Goal: Check status: Check status

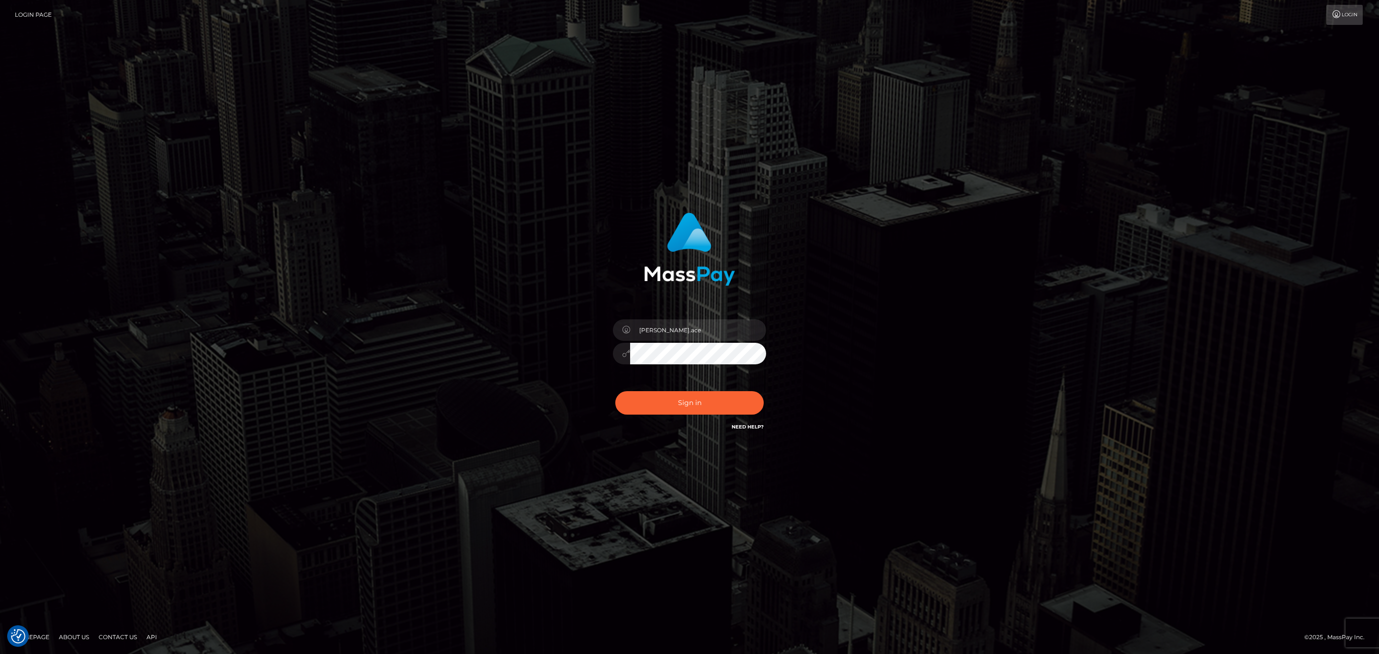
click at [1047, 134] on div "sean.ace Sign in" at bounding box center [689, 327] width 1379 height 387
click at [742, 318] on div "sean.ace" at bounding box center [690, 348] width 168 height 73
click at [727, 328] on input "sean.ace" at bounding box center [698, 330] width 136 height 22
type input "Sean.silversocial1"
click at [697, 328] on input "Sean.silversocial1" at bounding box center [698, 330] width 136 height 22
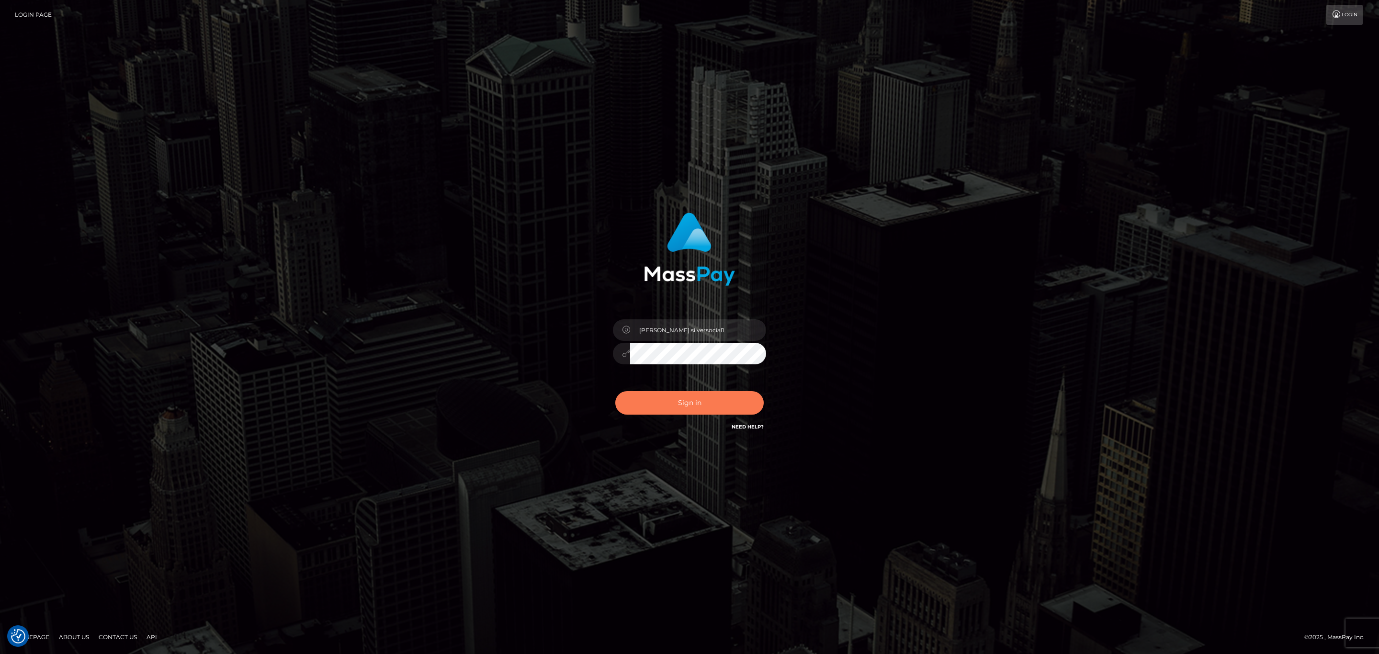
click at [710, 401] on button "Sign in" at bounding box center [689, 402] width 148 height 23
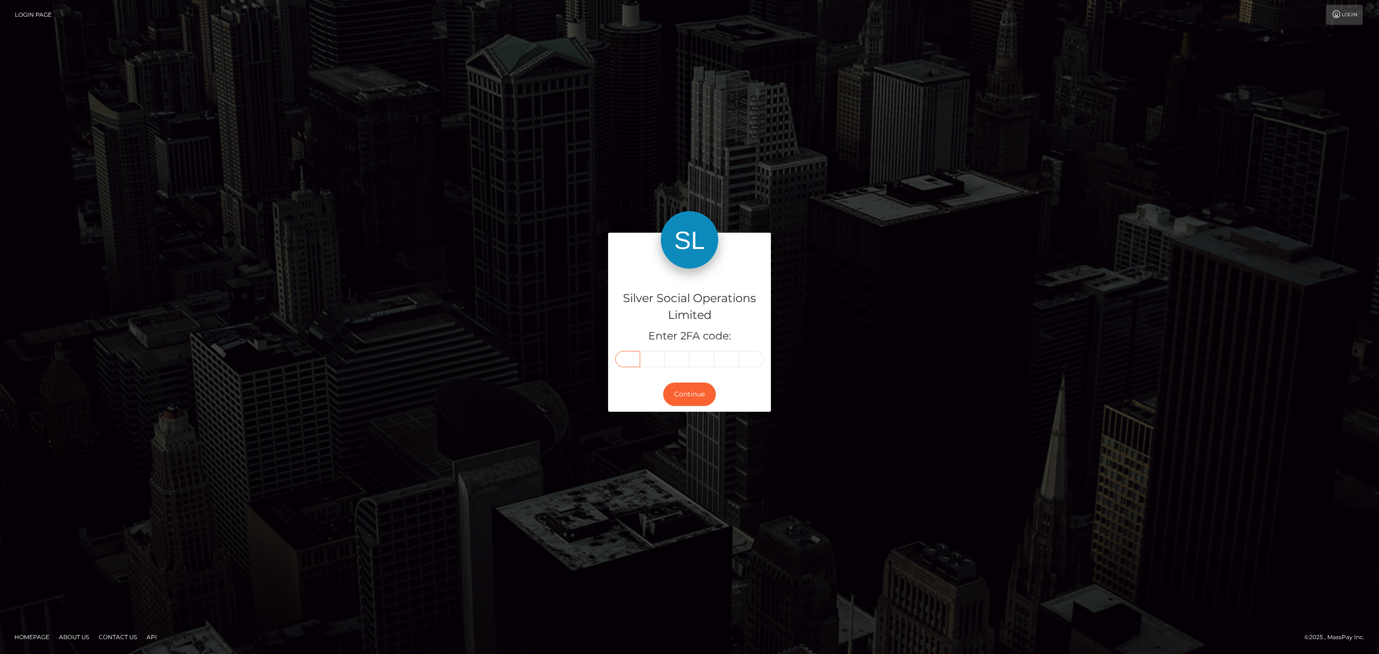
click at [623, 365] on input "text" at bounding box center [627, 359] width 25 height 16
paste input "3"
type input "3"
type input "5"
type input "6"
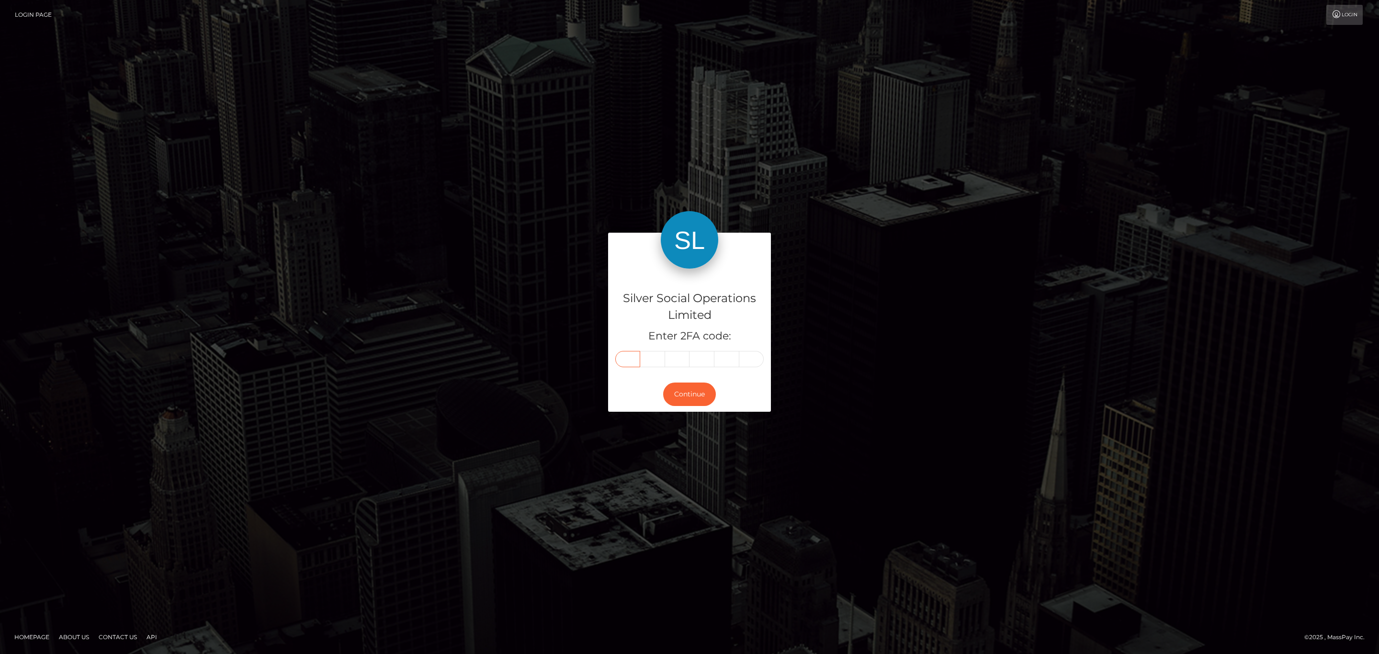
type input "2"
type input "0"
type input "5"
click at [1062, 104] on div "Silver Social Operations Limited Enter 2FA code: 3 5 6 2 0 5 356205 Continue Ho…" at bounding box center [689, 327] width 1379 height 654
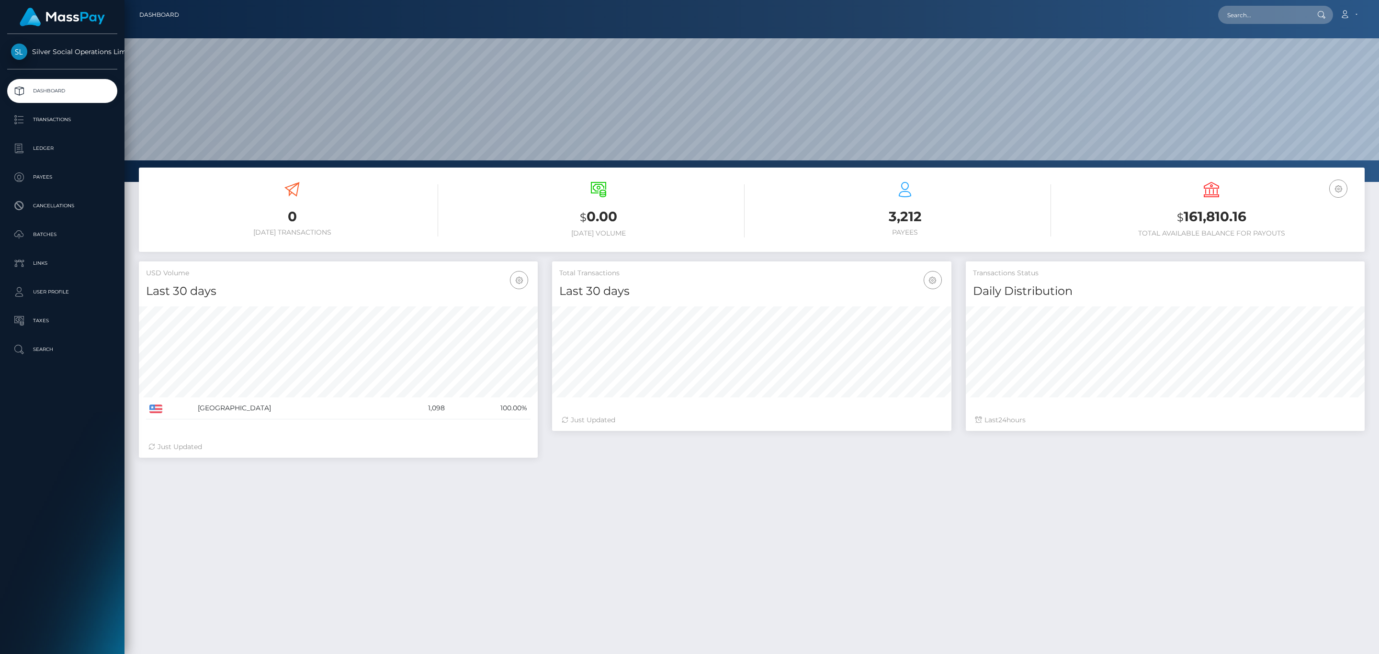
scroll to position [170, 398]
click at [1279, 2] on nav "Dashboard Loading... Loading... Account Edit Profile" at bounding box center [752, 15] width 1255 height 30
click at [1274, 11] on input "text" at bounding box center [1263, 15] width 90 height 18
click at [1291, 10] on input "text" at bounding box center [1263, 15] width 90 height 18
paste input "e7dd5f54-1305-4710-a1bd-ad92a402130c"
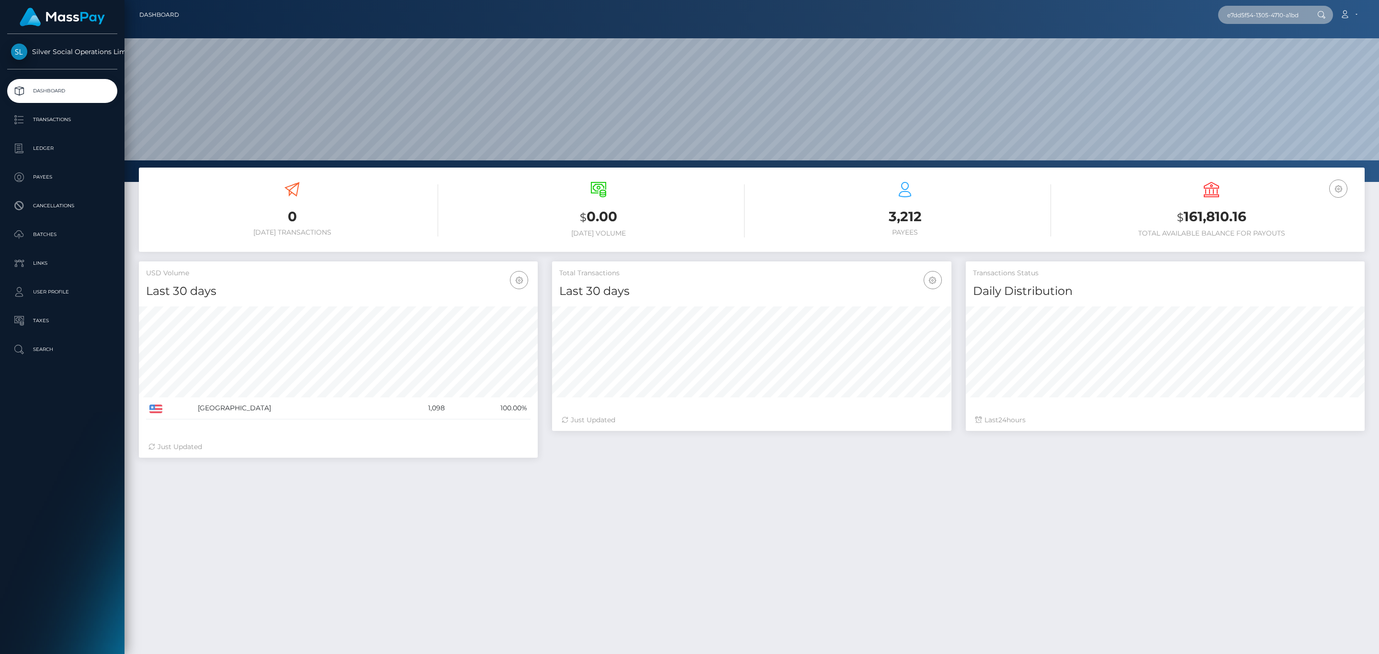
scroll to position [0, 44]
type input "e7dd5f54-1305-4710-a1bd-ad92a402130c"
click at [1271, 43] on link "ALISHA L CORREIA" at bounding box center [1256, 50] width 77 height 18
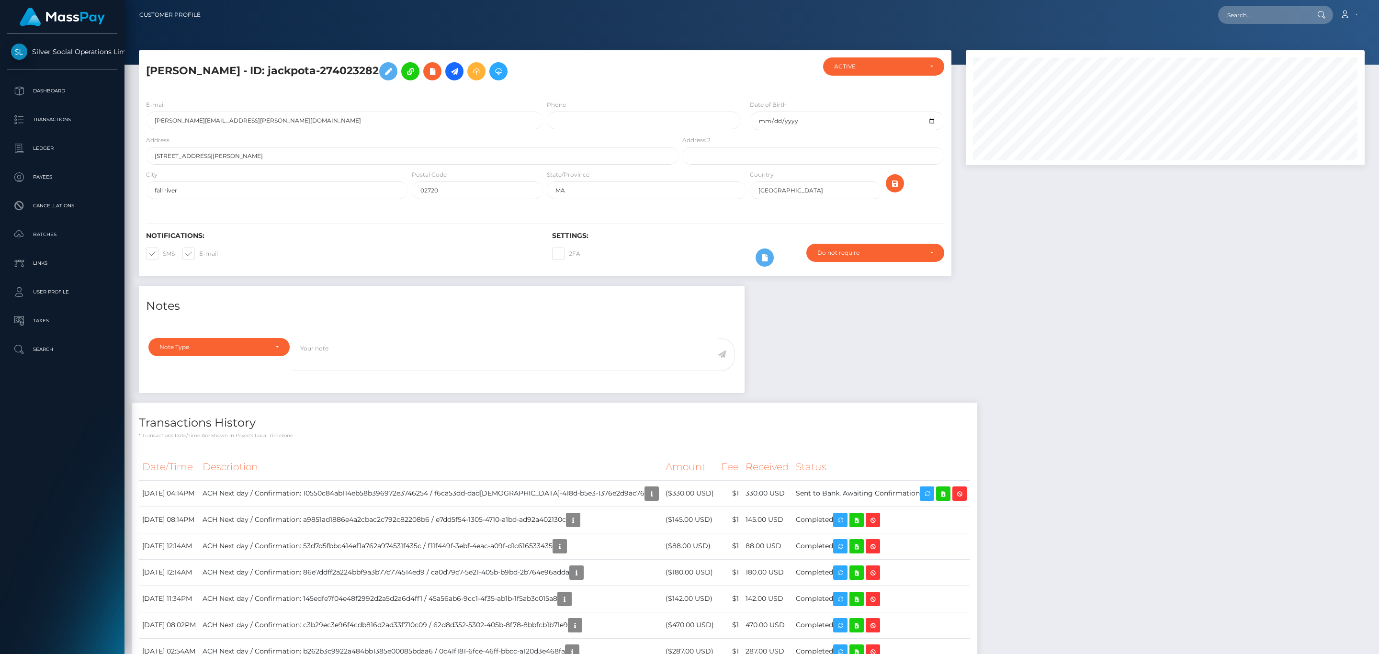
scroll to position [115, 398]
click at [855, 348] on div "Notes Note Type Compliance Clear Compliance General Note Type" at bounding box center [752, 515] width 1240 height 458
click at [835, 521] on icon "button" at bounding box center [840, 520] width 11 height 12
click at [861, 422] on h4 "Transactions History" at bounding box center [554, 423] width 831 height 17
click at [384, 522] on td "ACH Next day / Confirmation: a9851ad1886e4a2cbac2c792c82208b6 / e7dd5f54-1305-4…" at bounding box center [430, 520] width 463 height 26
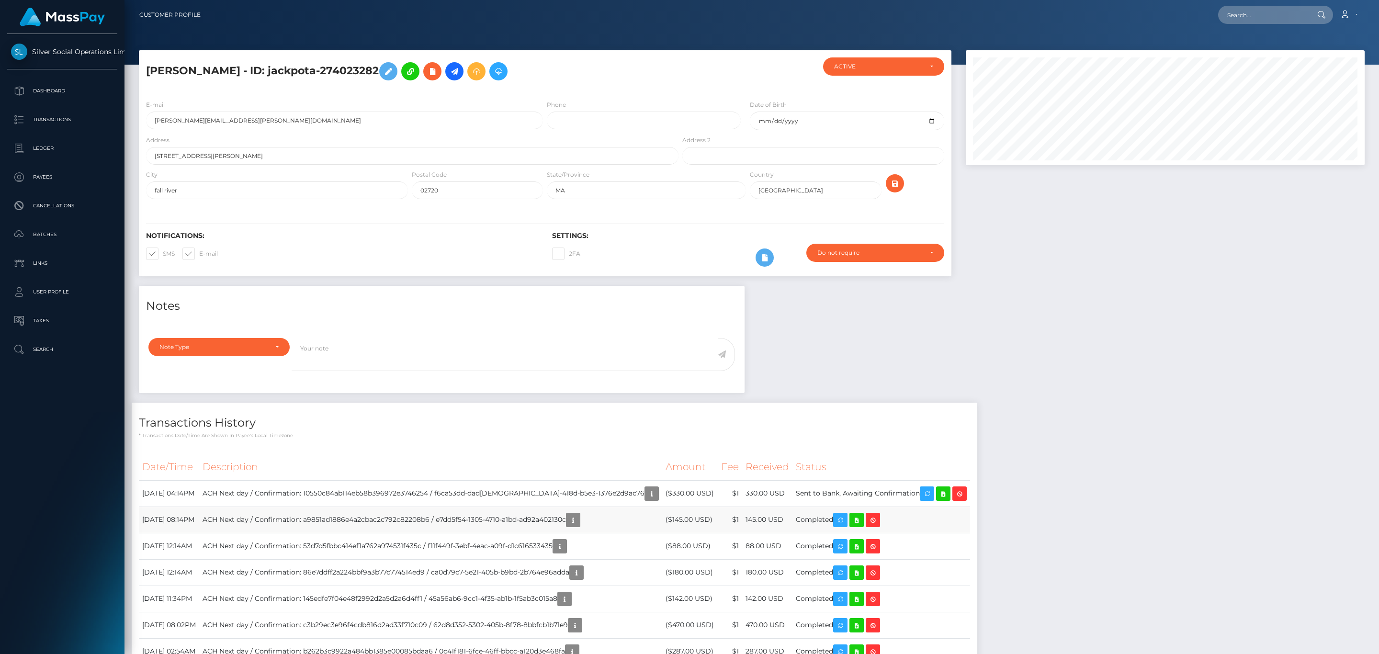
drag, startPoint x: 345, startPoint y: 521, endPoint x: 473, endPoint y: 517, distance: 128.4
click at [473, 517] on td "ACH Next day / Confirmation: a9851ad1886e4a2cbac2c792c82208b6 / e7dd5f54-1305-4…" at bounding box center [430, 520] width 463 height 26
copy td "a9851ad1886e4a2cbac2c792c82208b6"
click at [887, 374] on div "Notes Note Type Compliance Clear Compliance General Note Type" at bounding box center [752, 515] width 1240 height 458
